Goal: Check status: Check status

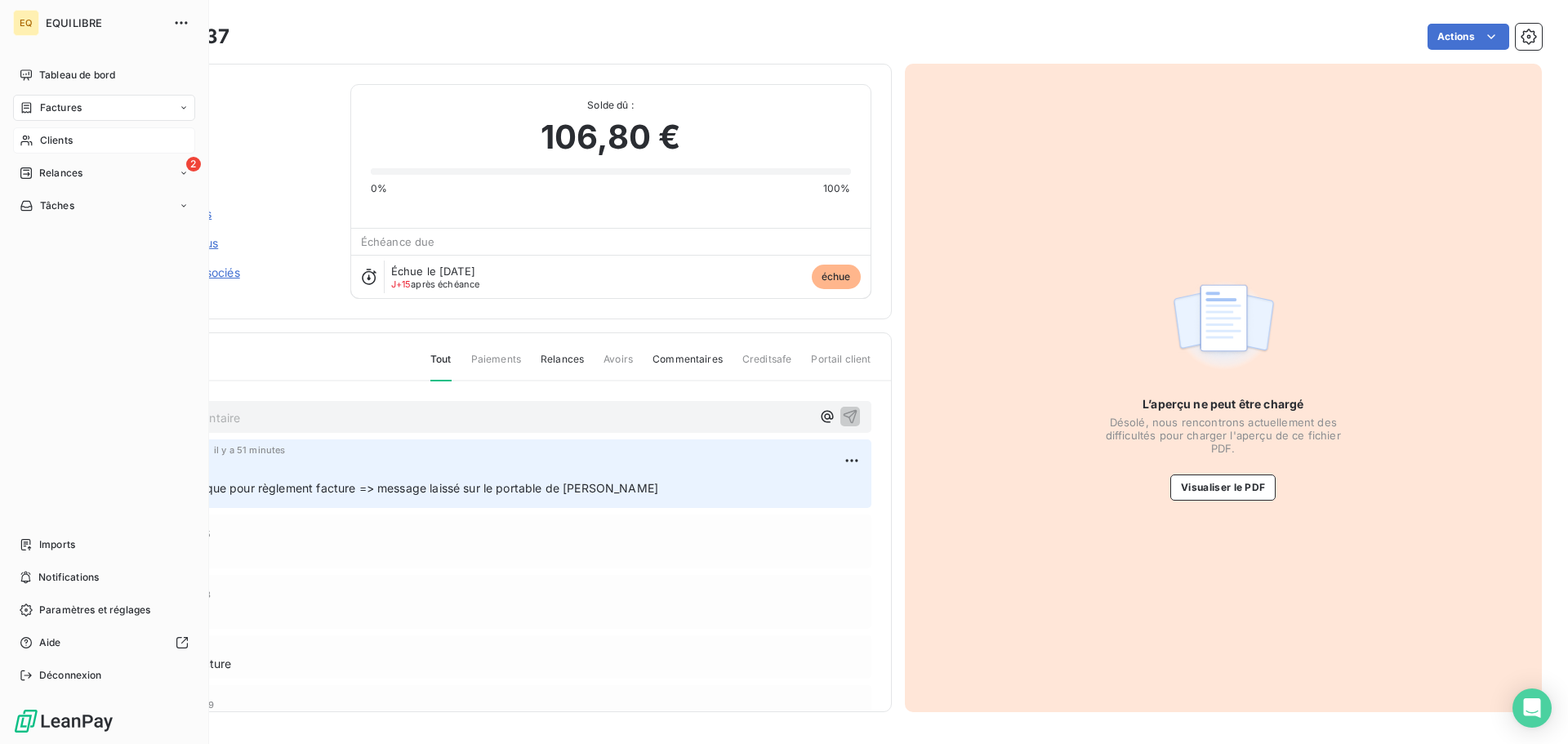
drag, startPoint x: 46, startPoint y: 134, endPoint x: 86, endPoint y: 136, distance: 40.0
click at [48, 134] on span "Clients" at bounding box center [57, 141] width 33 height 15
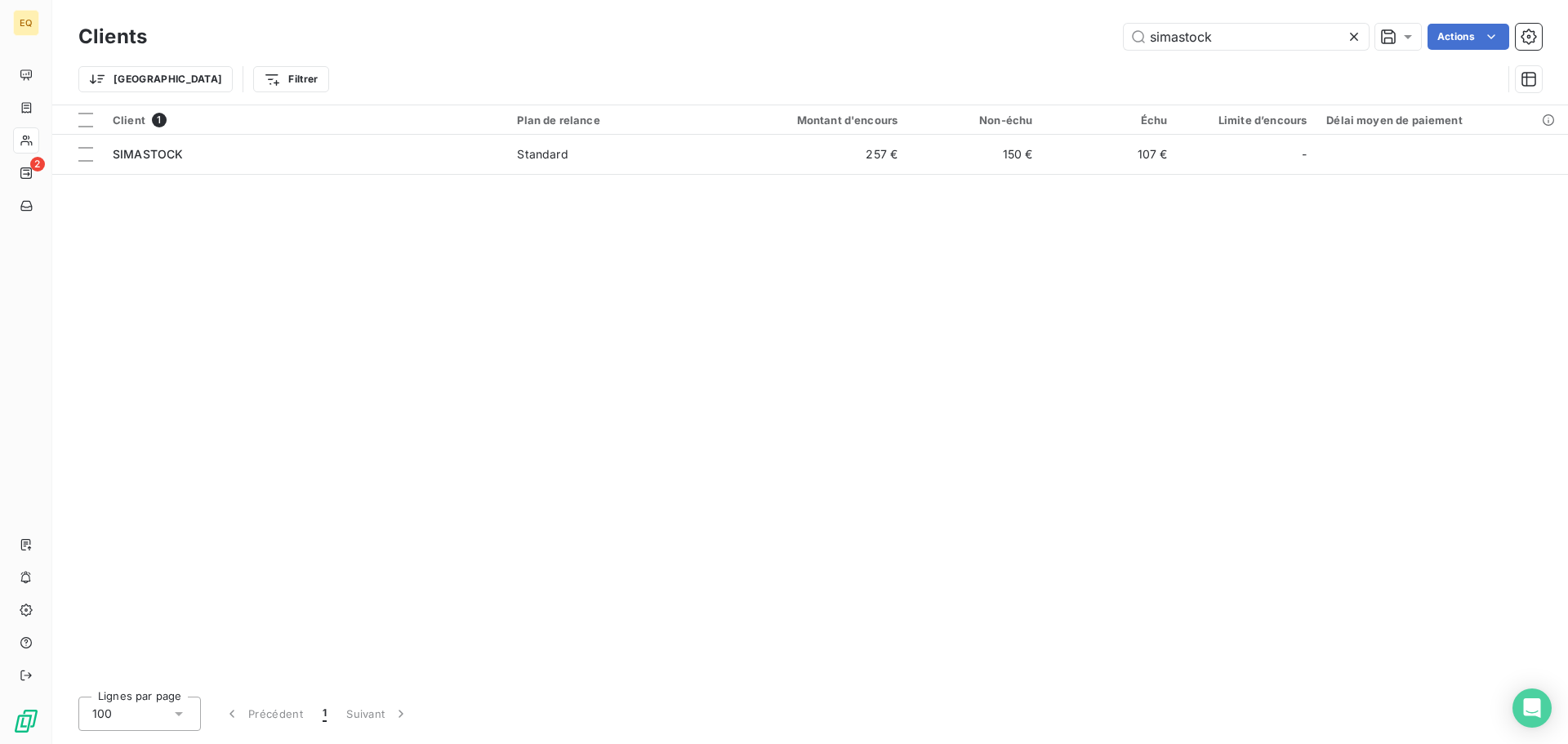
drag, startPoint x: 1227, startPoint y: 43, endPoint x: 1074, endPoint y: 27, distance: 153.8
click at [1074, 27] on div "simastock Actions" at bounding box center [854, 37] width 1375 height 27
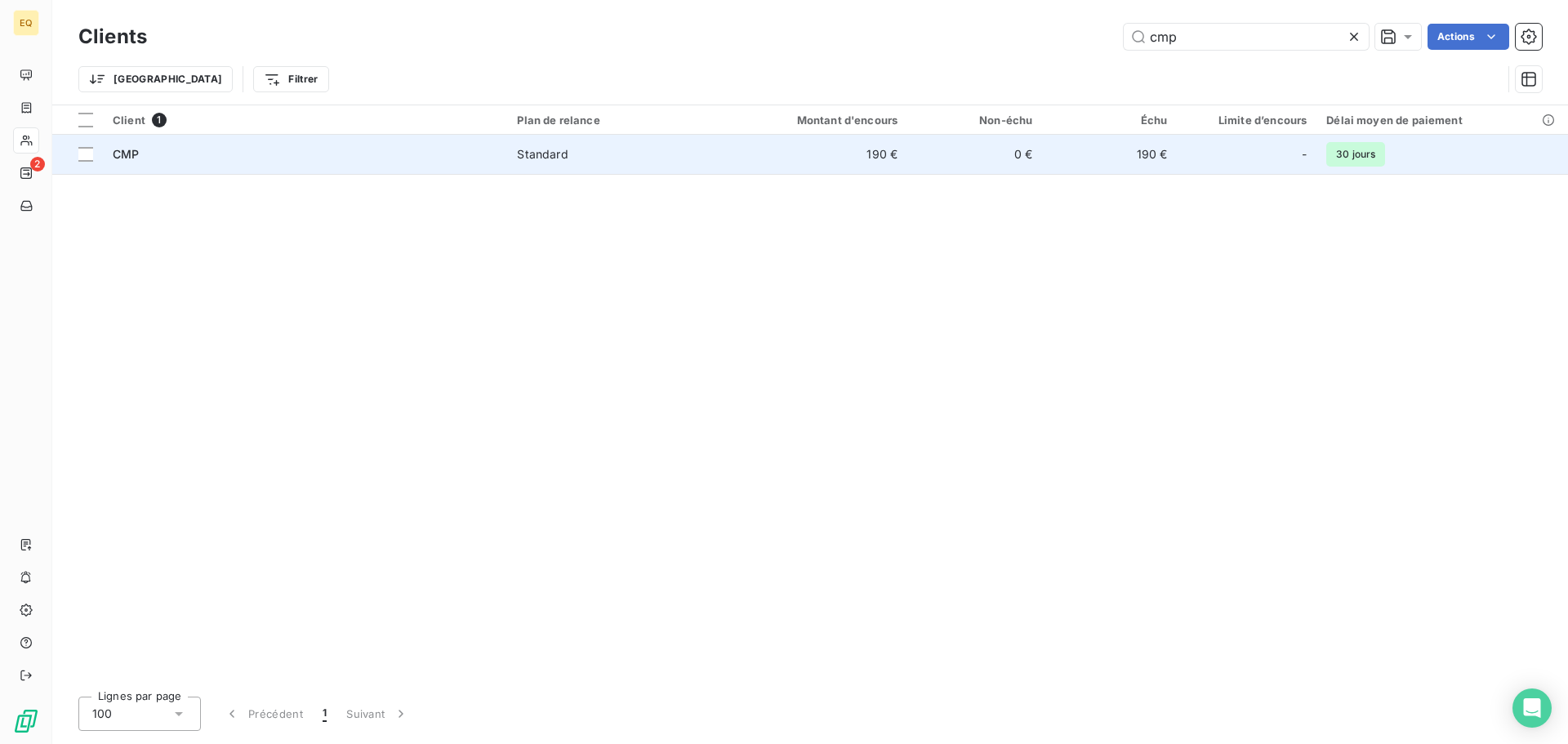
type input "cmp"
click at [308, 154] on div "CMP" at bounding box center [304, 154] width 385 height 16
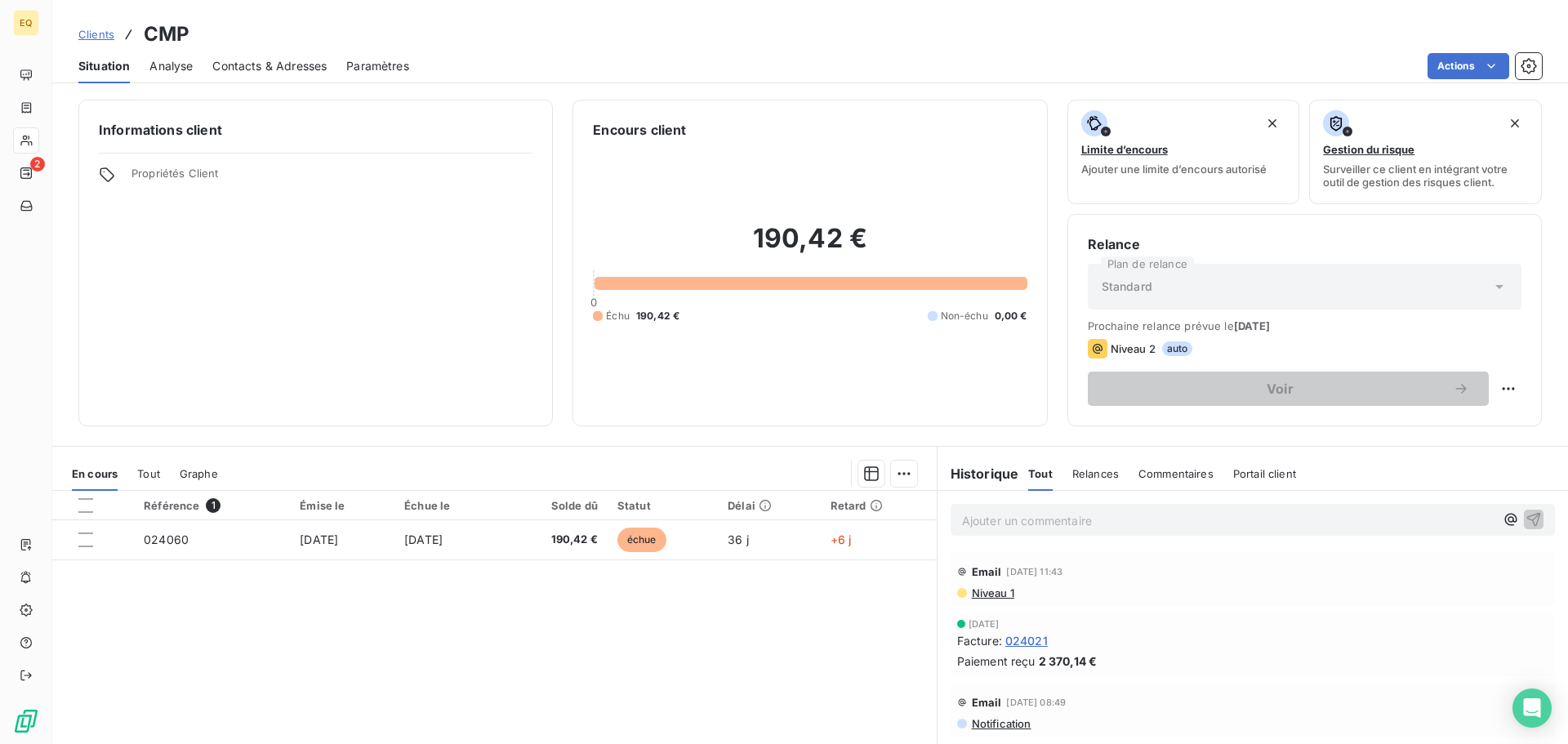
click at [1033, 638] on span "024021" at bounding box center [1026, 640] width 42 height 17
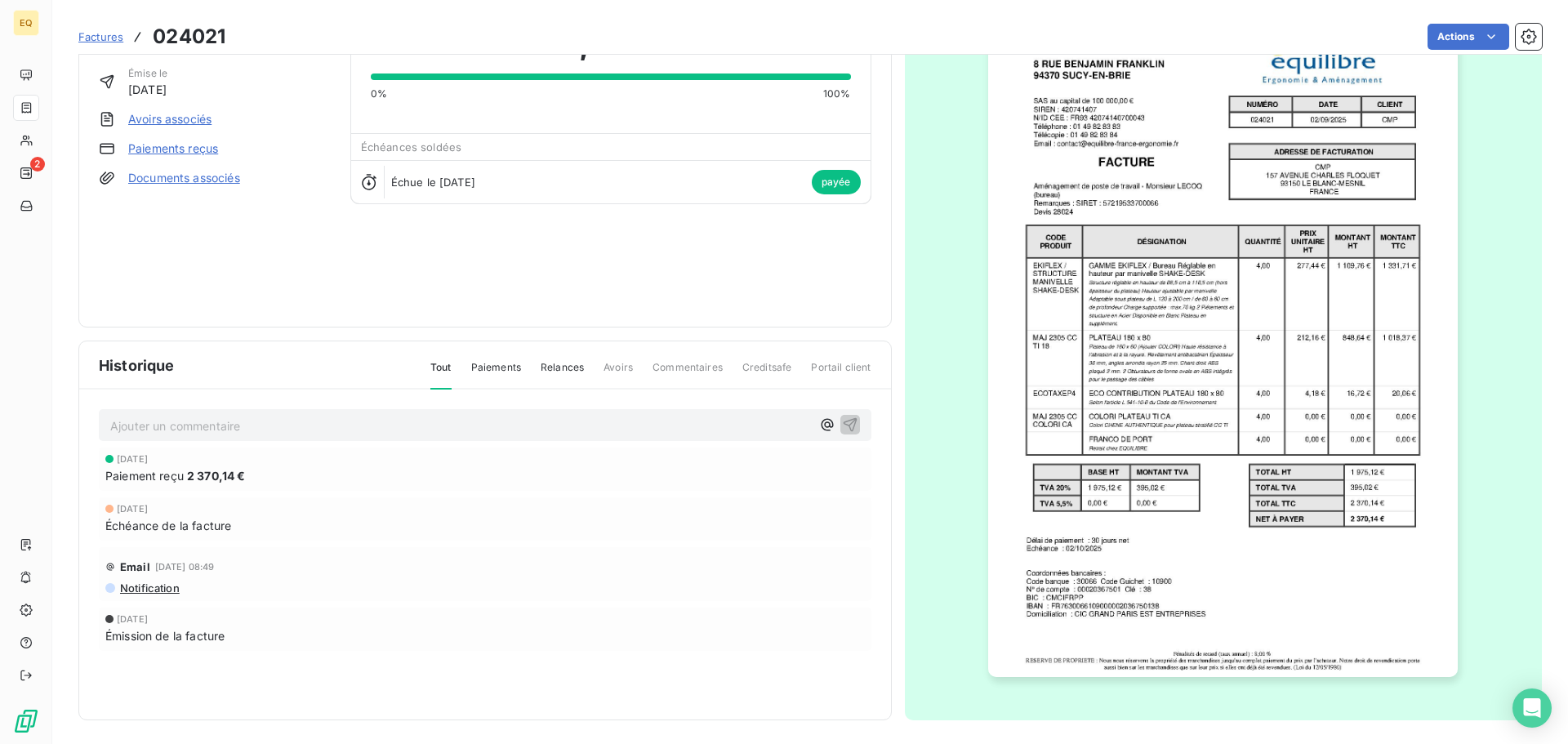
scroll to position [98, 0]
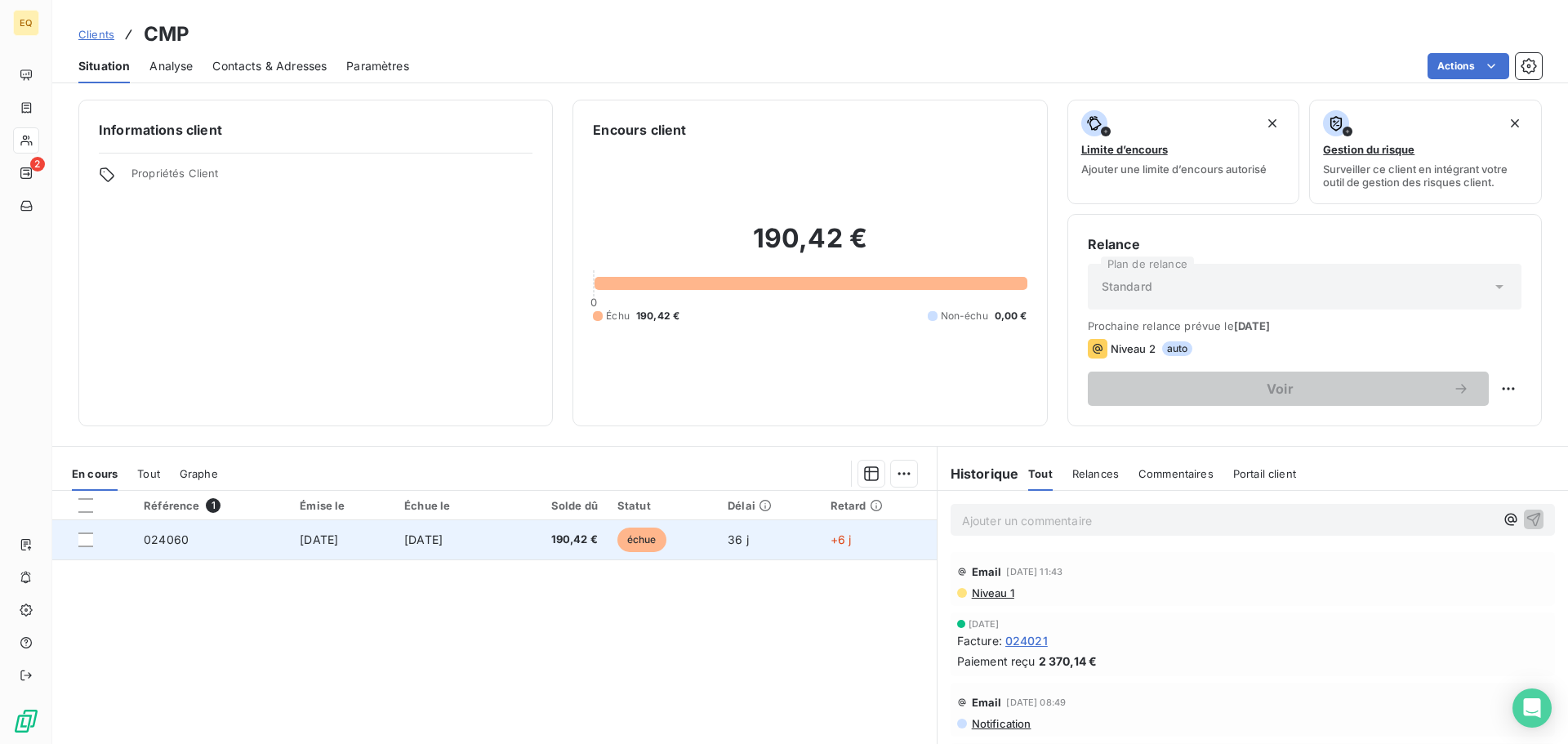
click at [500, 540] on td "[DATE]" at bounding box center [447, 539] width 106 height 39
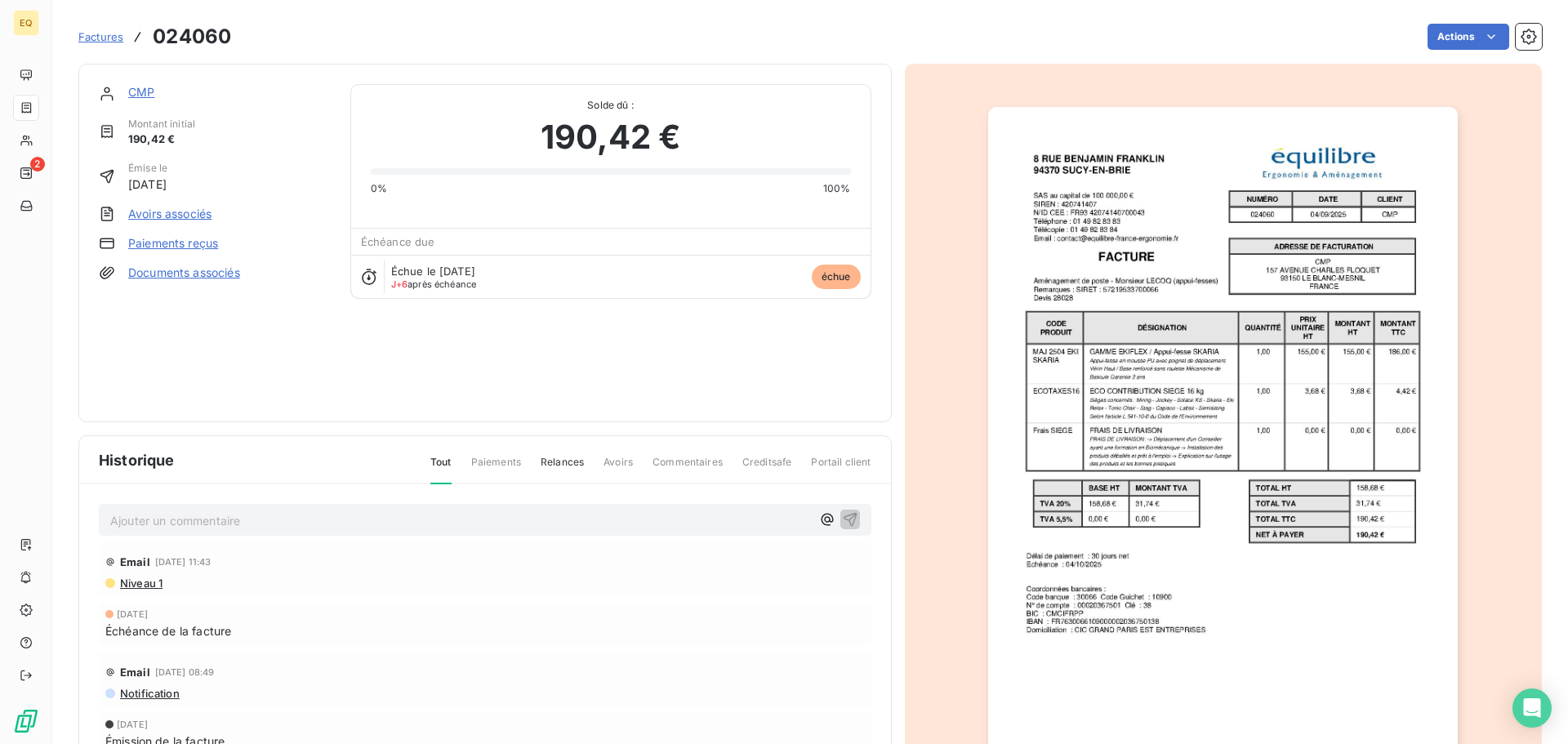
click at [181, 523] on p "Ajouter un commentaire ﻿" at bounding box center [461, 520] width 700 height 20
click at [849, 516] on icon "button" at bounding box center [850, 518] width 16 height 16
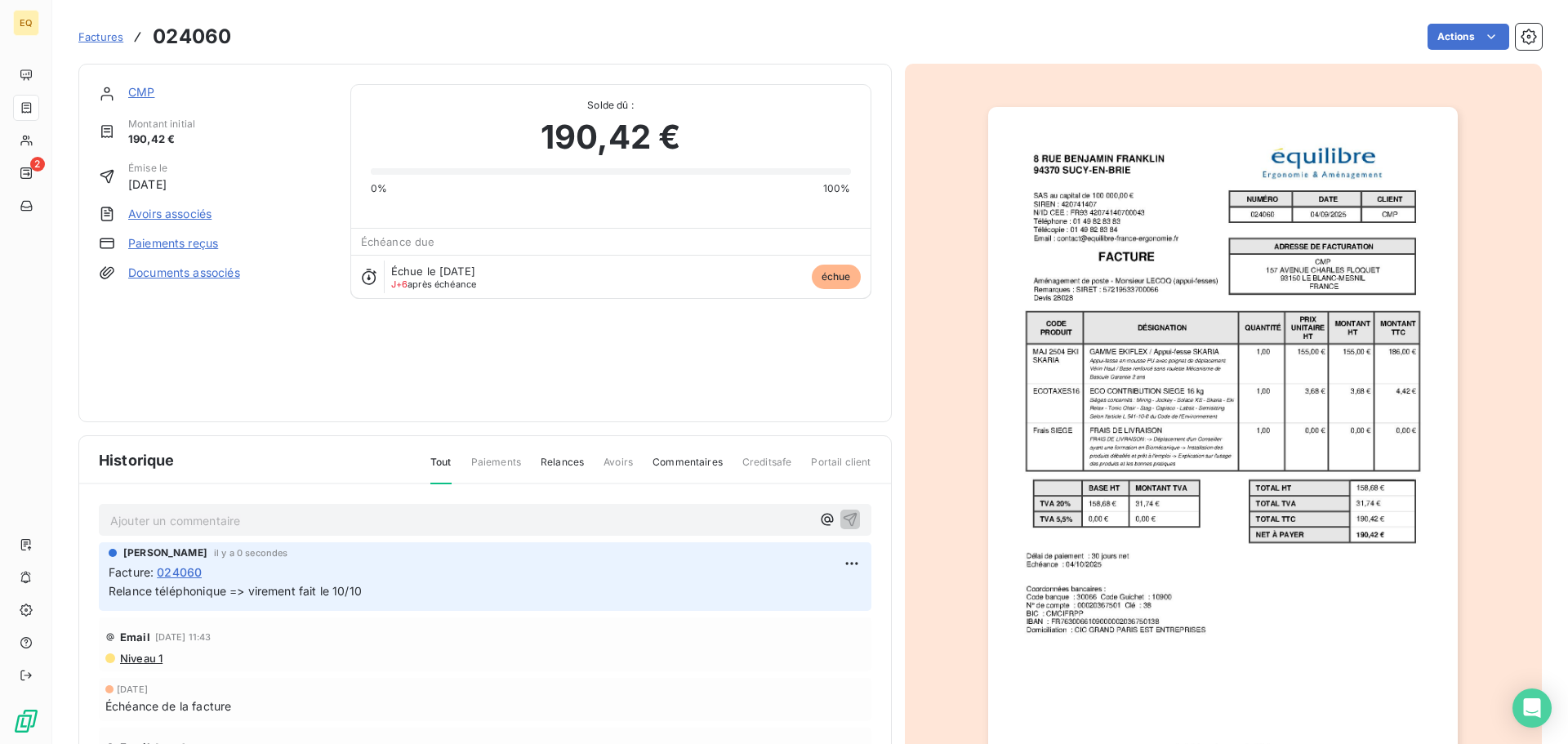
click at [95, 37] on span "Factures" at bounding box center [101, 37] width 45 height 13
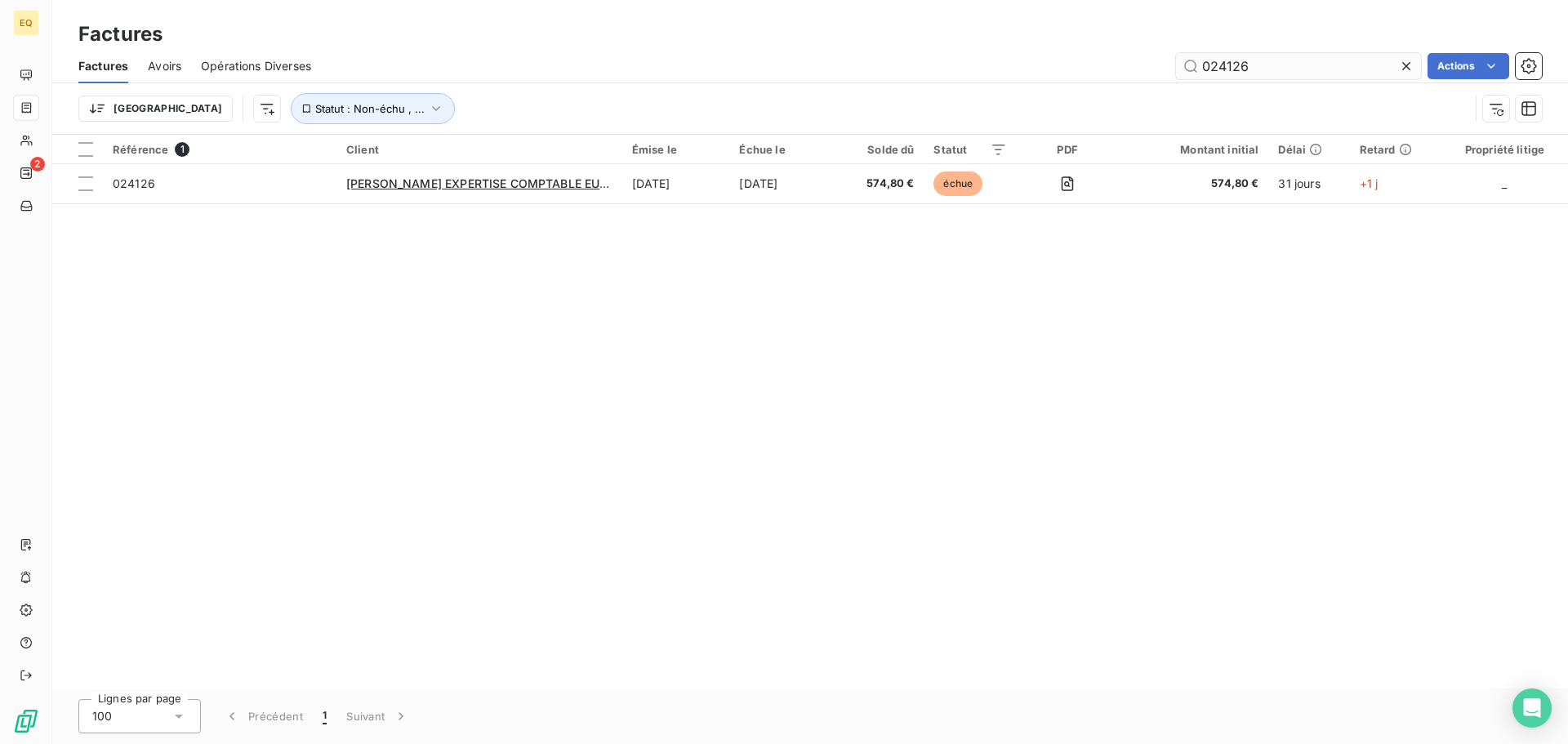
drag, startPoint x: 1261, startPoint y: 64, endPoint x: 1175, endPoint y: 57, distance: 86.3
click at [1176, 57] on input "024126" at bounding box center [1298, 66] width 245 height 27
type input "023960"
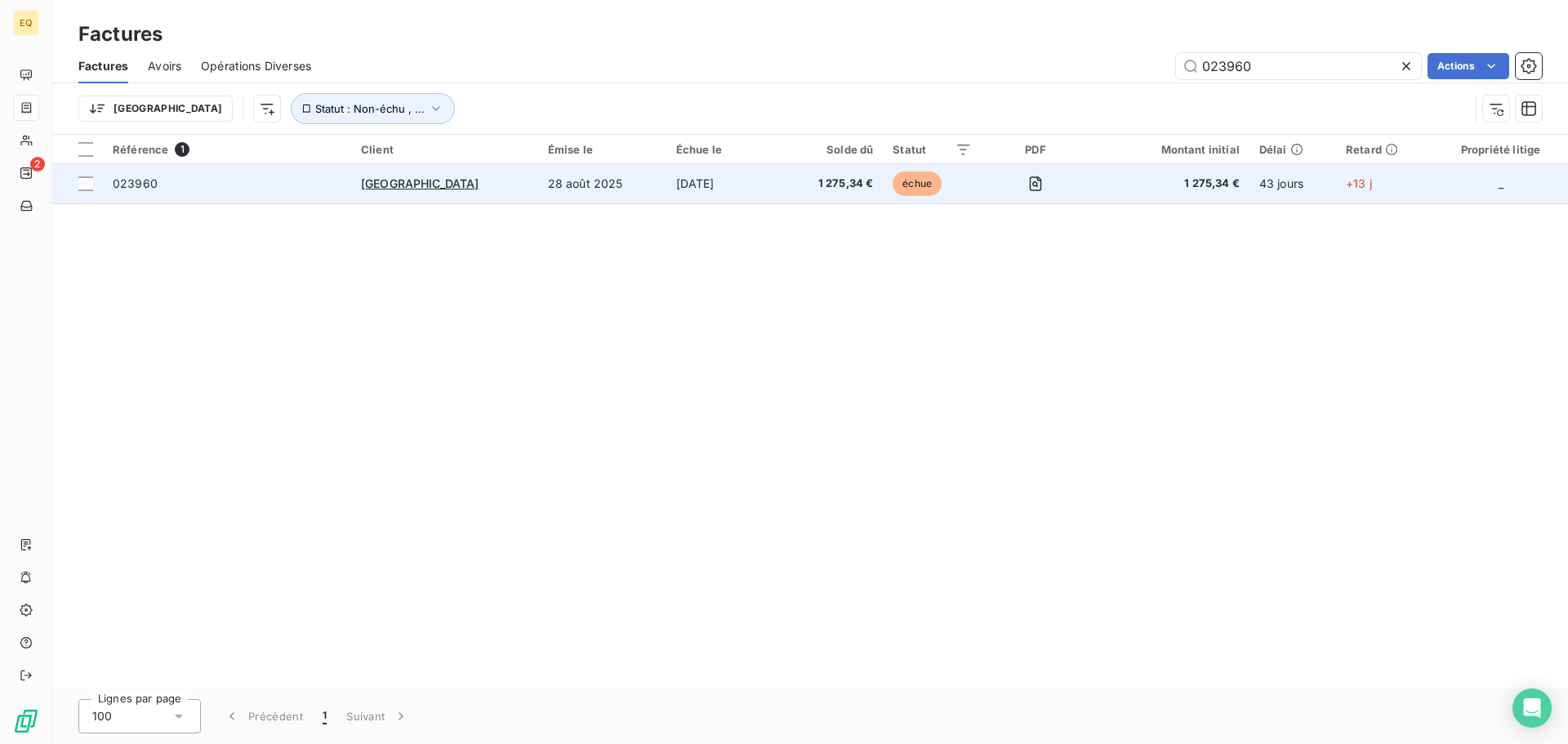
click at [267, 188] on span "023960" at bounding box center [227, 184] width 229 height 16
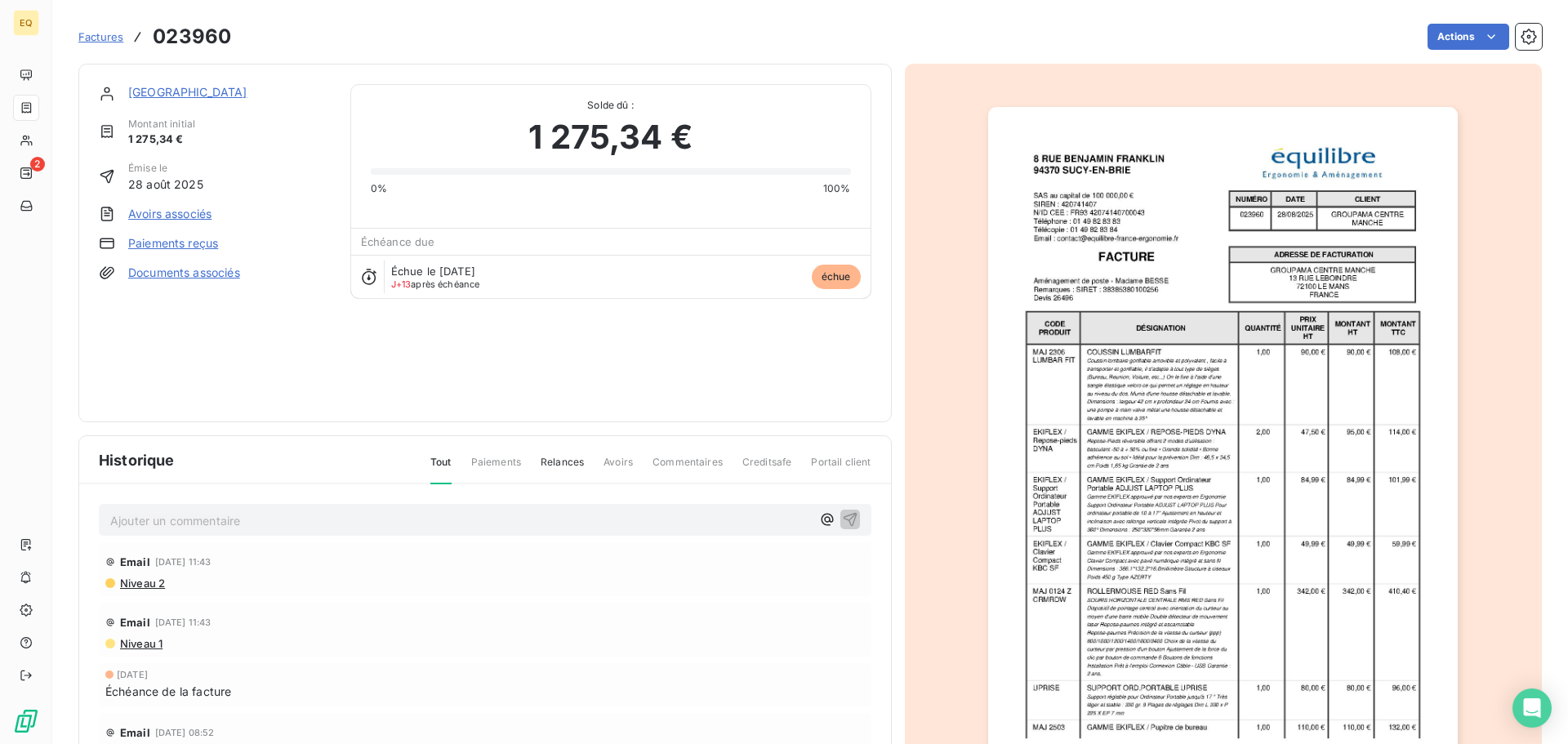
click at [192, 525] on p "Ajouter un commentaire ﻿" at bounding box center [461, 520] width 700 height 20
click at [843, 515] on icon "button" at bounding box center [849, 518] width 14 height 14
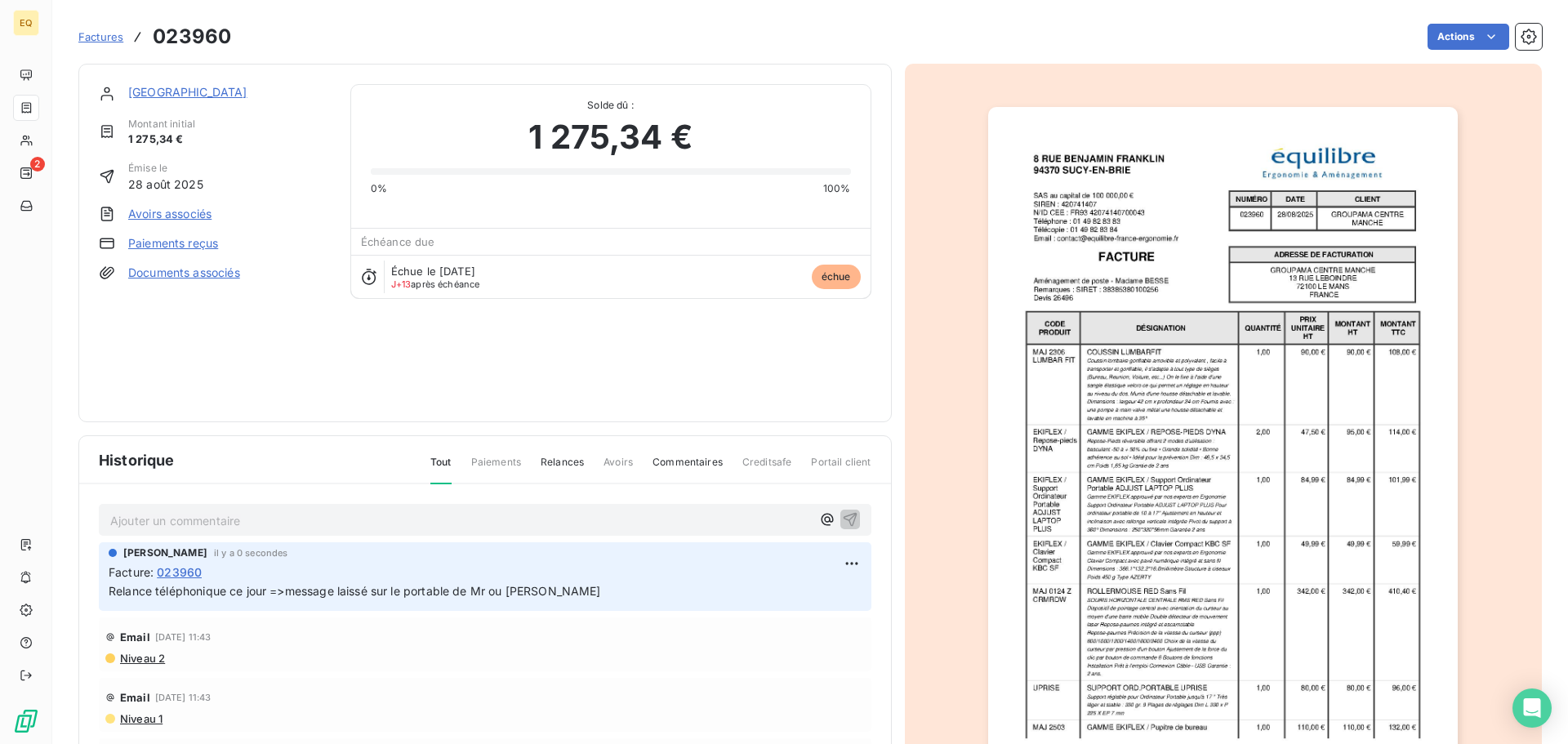
click at [104, 39] on span "Factures" at bounding box center [101, 37] width 45 height 13
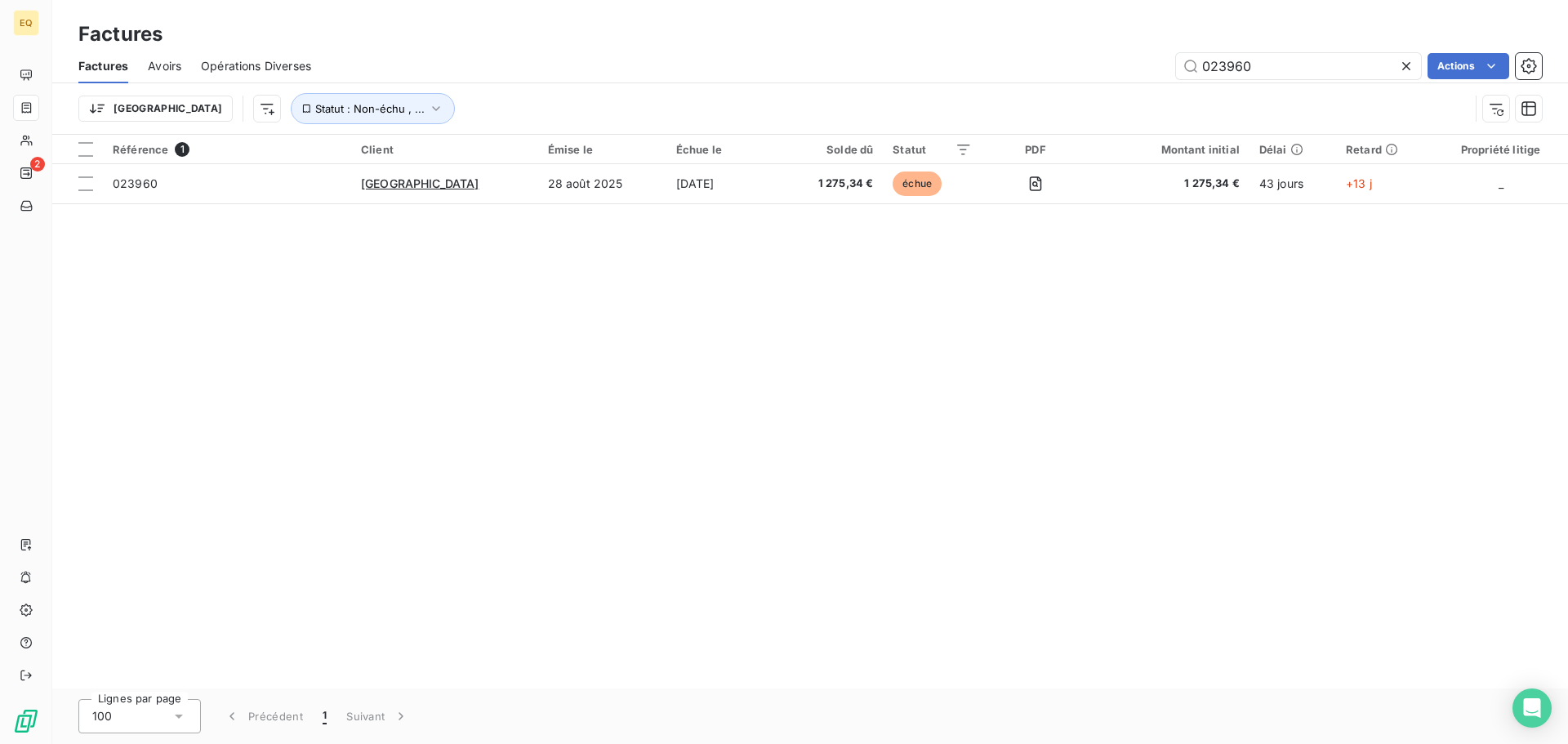
drag, startPoint x: 1265, startPoint y: 70, endPoint x: 1107, endPoint y: 50, distance: 159.3
click at [1107, 50] on div "Factures Avoirs Opérations Diverses 023960 Actions" at bounding box center [810, 67] width 1516 height 35
type input "023818"
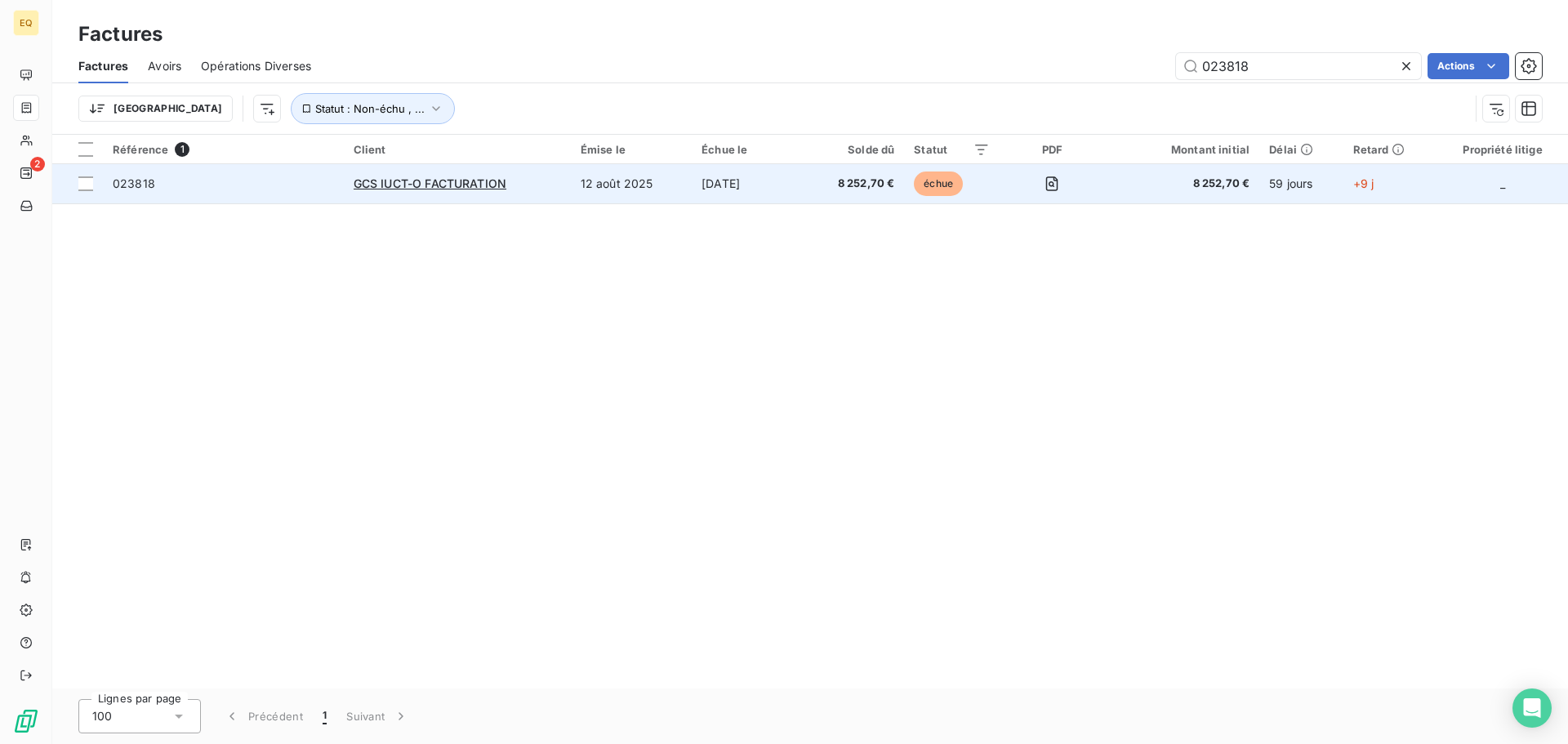
click at [259, 188] on span "023818" at bounding box center [223, 184] width 221 height 16
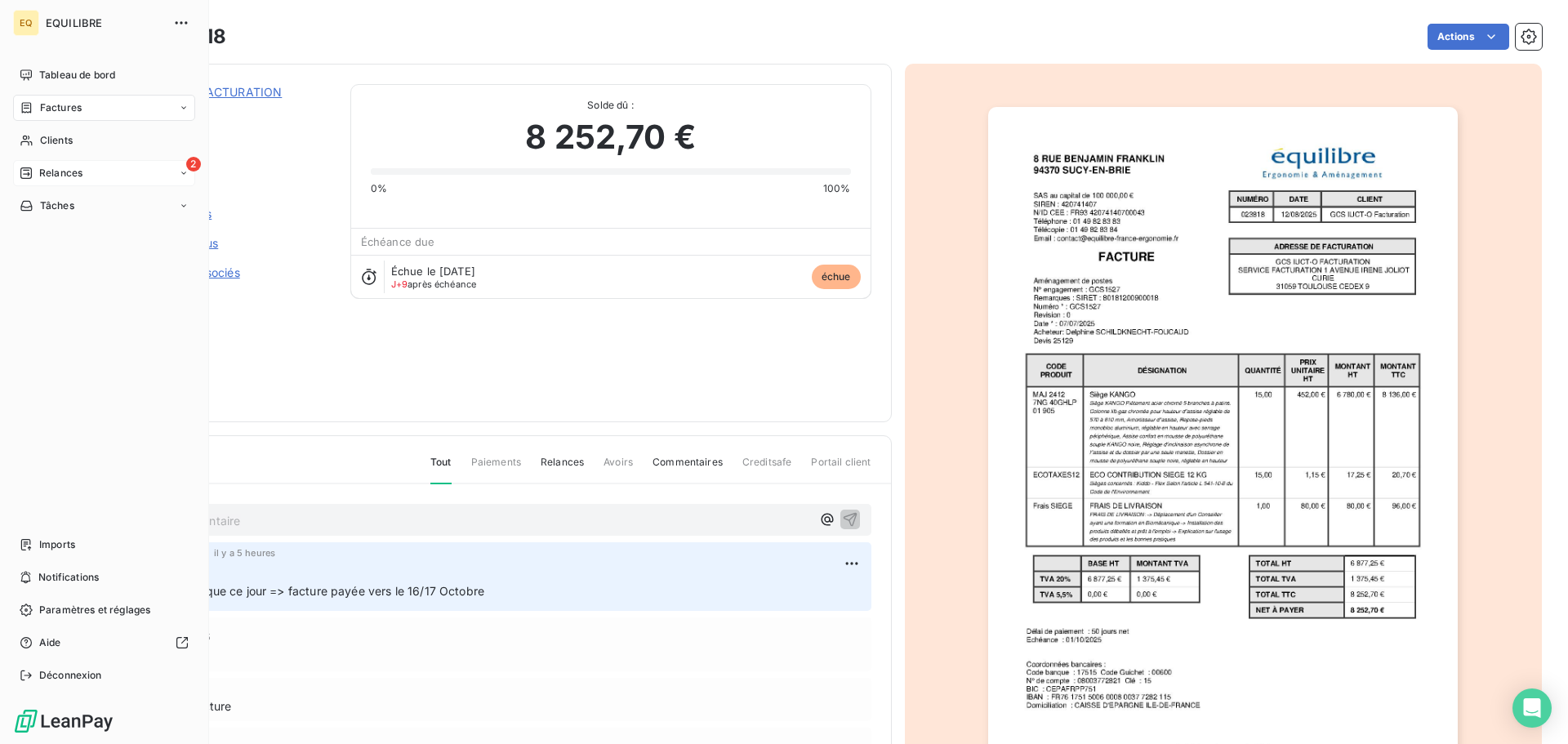
click at [66, 170] on span "Relances" at bounding box center [60, 173] width 43 height 15
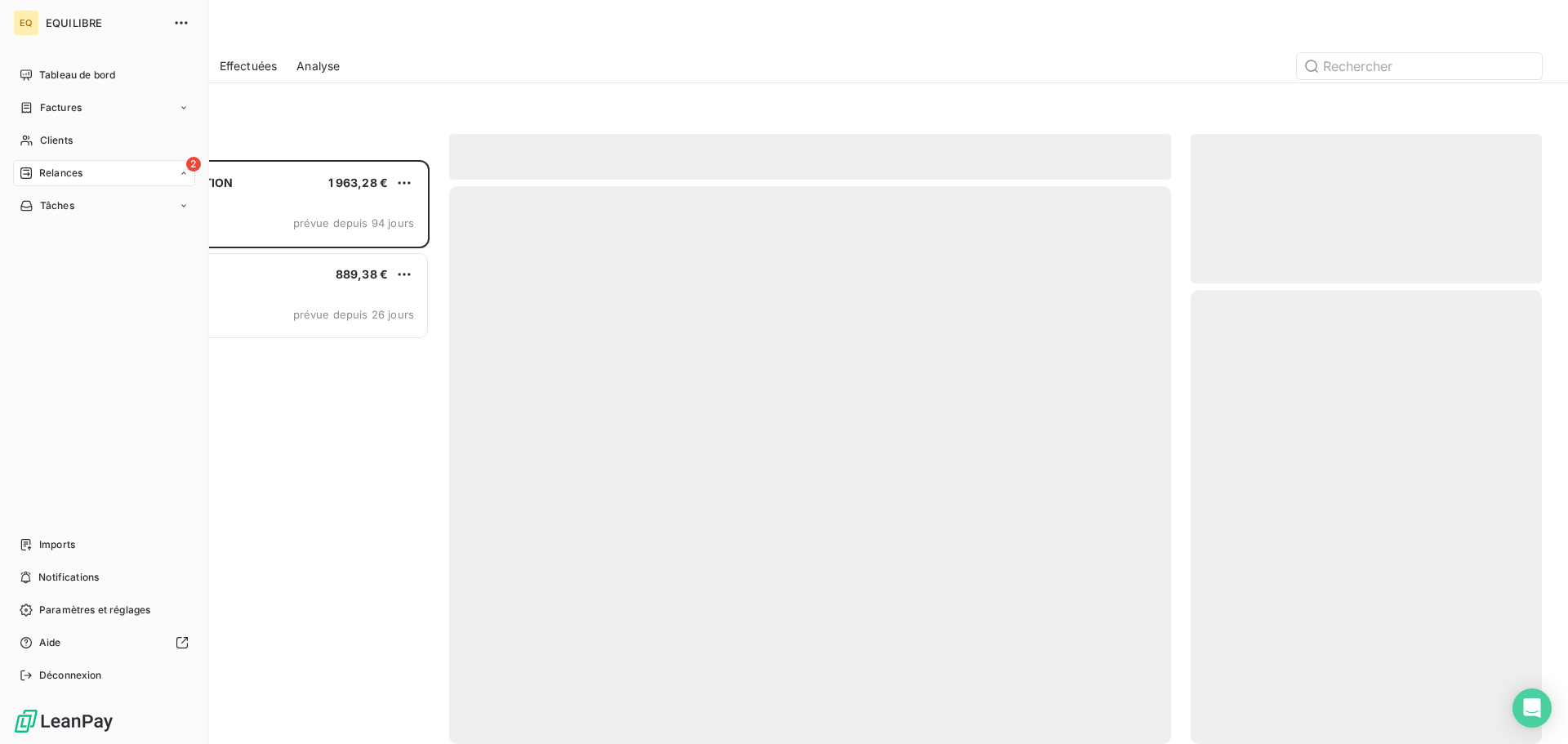
scroll to position [571, 339]
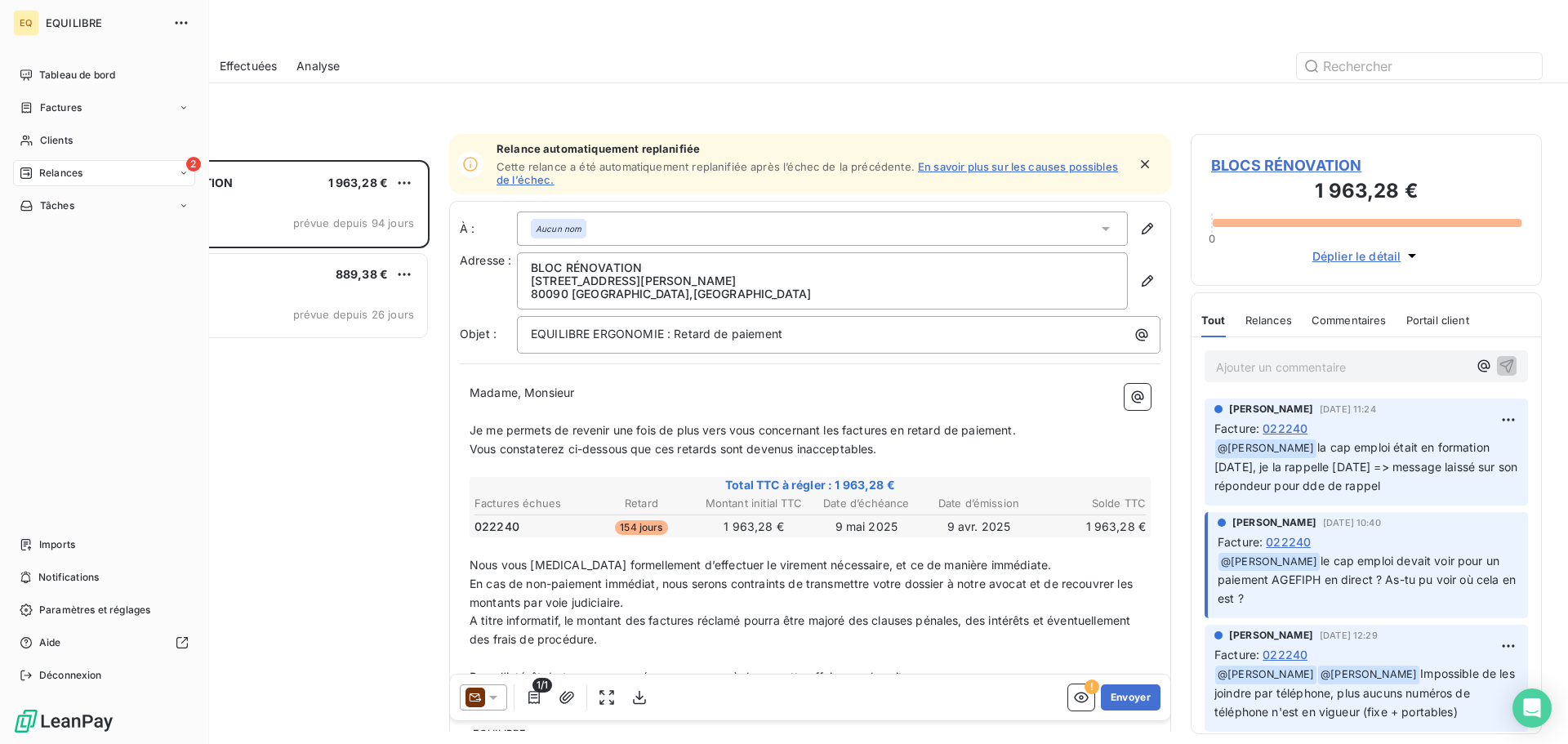
click at [101, 171] on div "2 Relances" at bounding box center [103, 173] width 182 height 27
click at [80, 265] on span "Effectuées" at bounding box center [64, 271] width 50 height 15
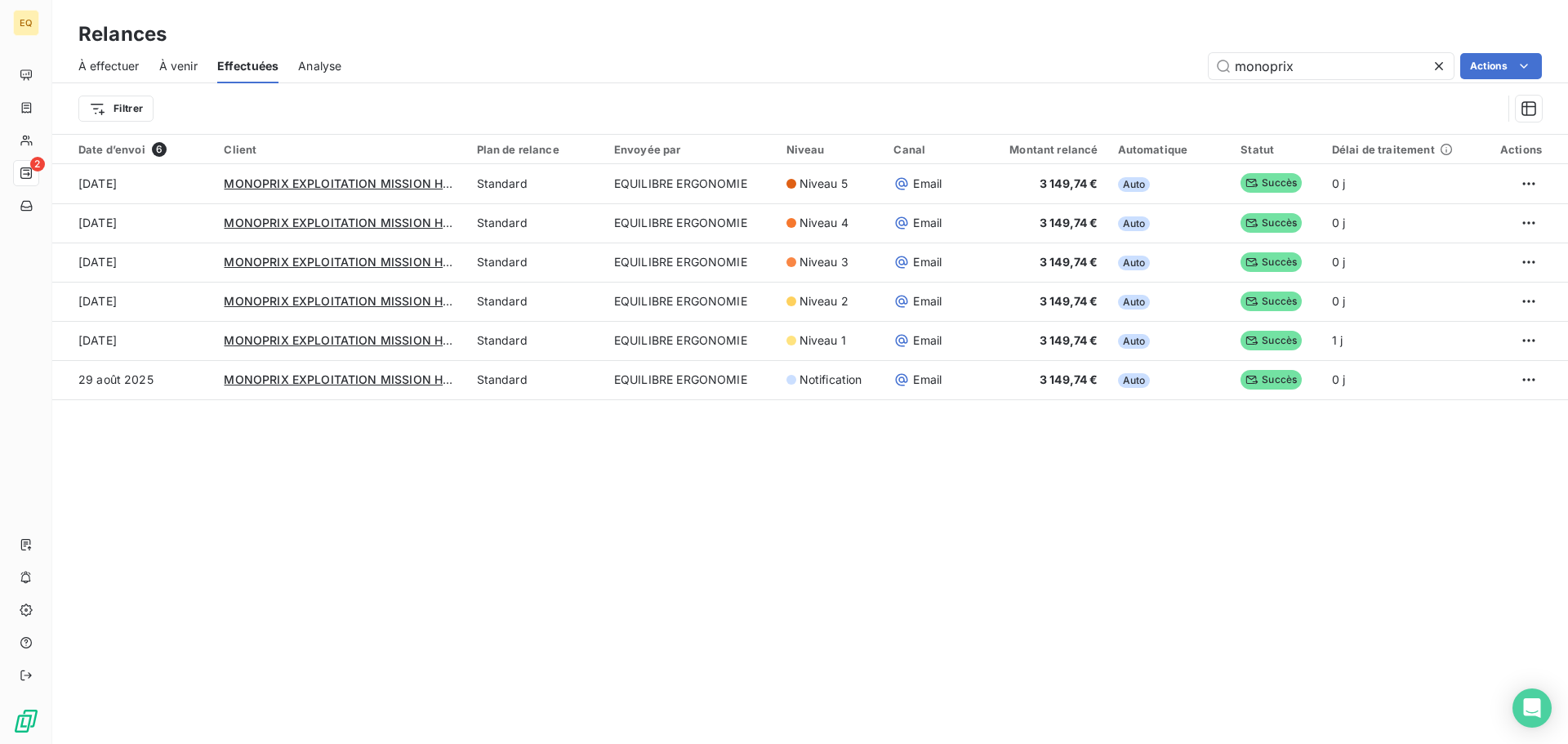
click at [114, 58] on span "À effectuer" at bounding box center [109, 66] width 61 height 16
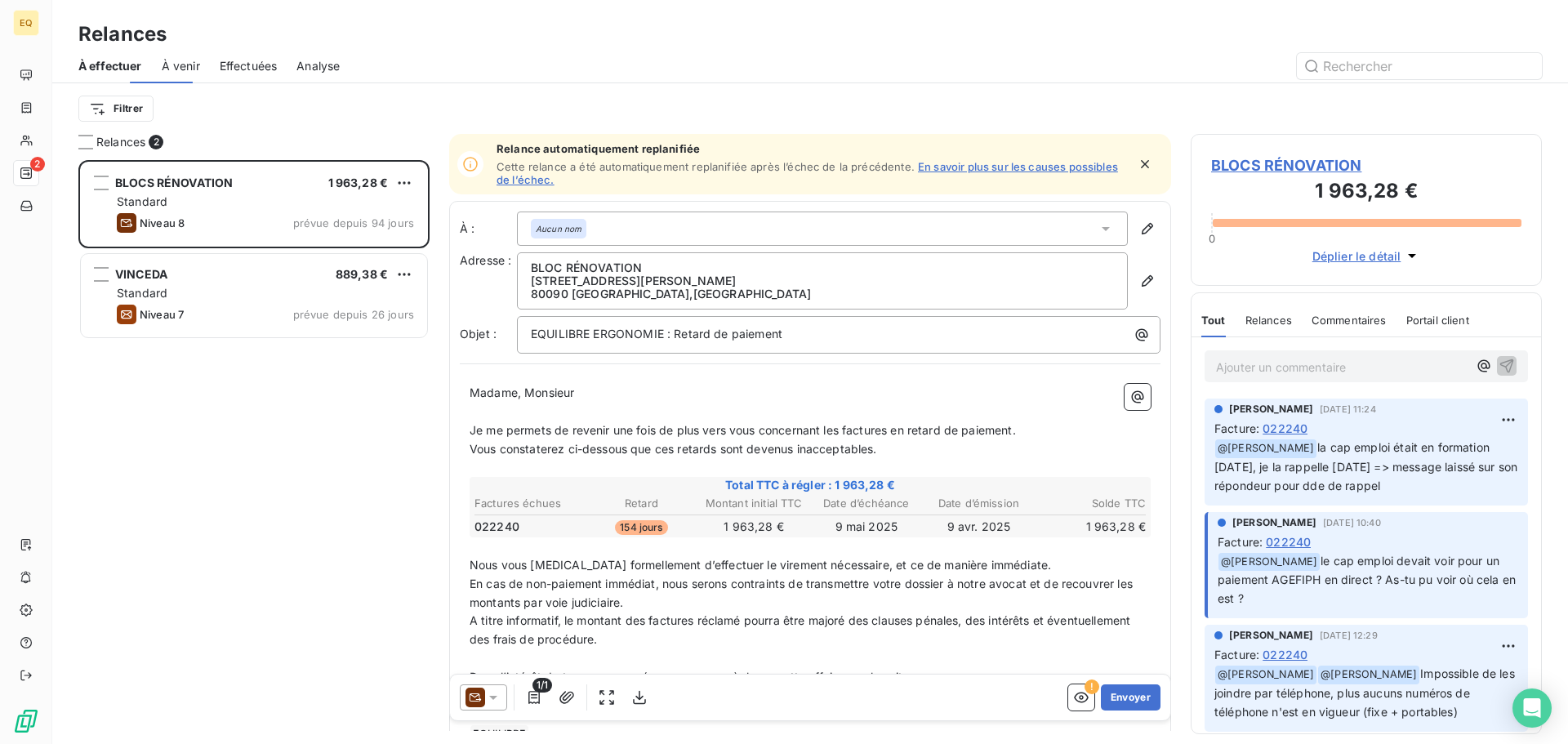
scroll to position [571, 339]
click at [186, 65] on span "À venir" at bounding box center [181, 66] width 38 height 16
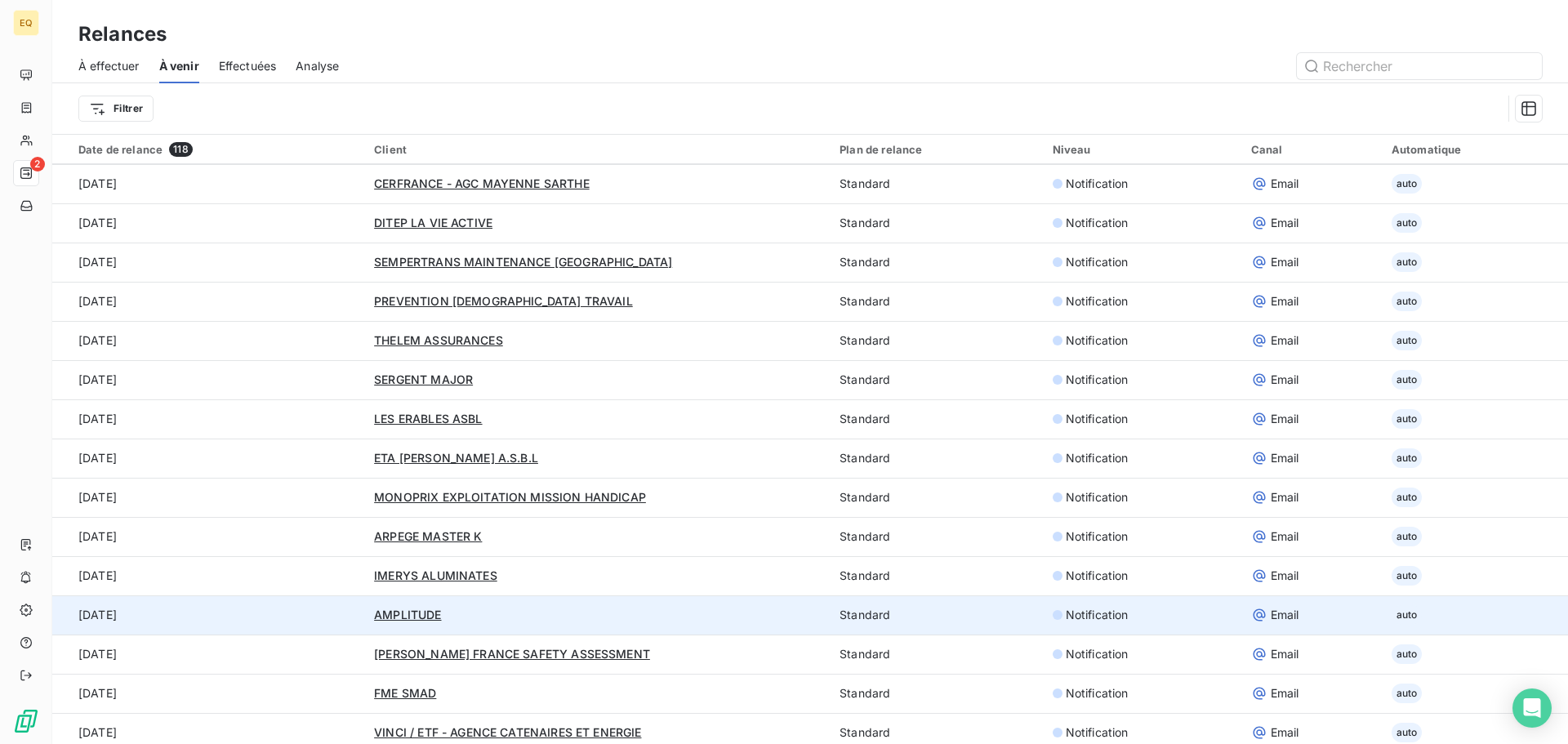
scroll to position [3183, 0]
